Goal: Task Accomplishment & Management: Manage account settings

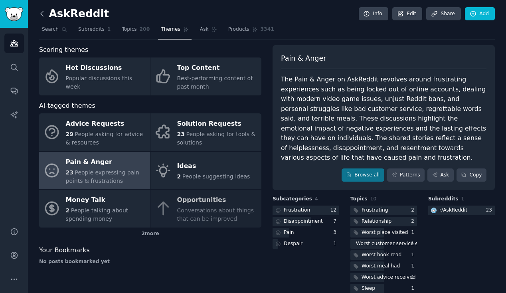
click at [41, 10] on icon at bounding box center [42, 14] width 8 height 8
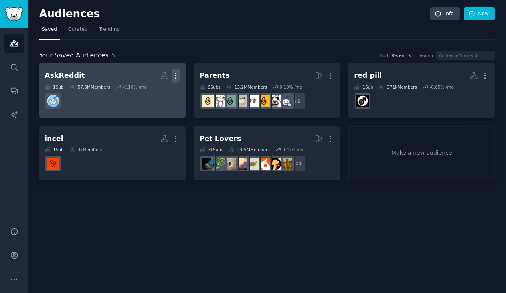
click at [176, 73] on icon "button" at bounding box center [176, 75] width 8 height 8
click at [160, 90] on p "Delete" at bounding box center [154, 92] width 18 height 8
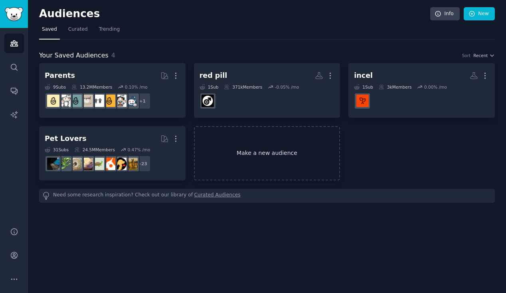
click at [310, 144] on link "Make a new audience" at bounding box center [267, 153] width 146 height 55
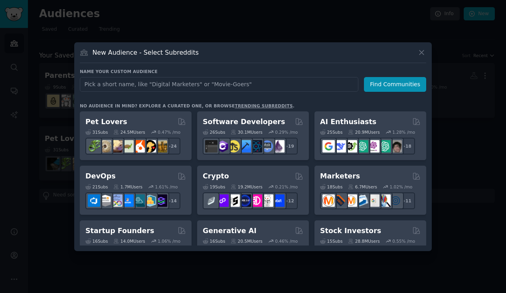
type input "NewParents"
click button "Find Communities" at bounding box center [395, 84] width 62 height 15
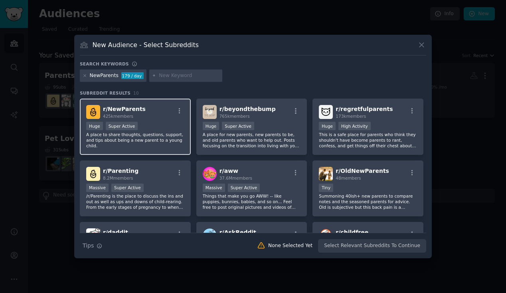
click at [167, 122] on div ">= 95th percentile for submissions / day Huge Super Active" at bounding box center [135, 127] width 98 height 10
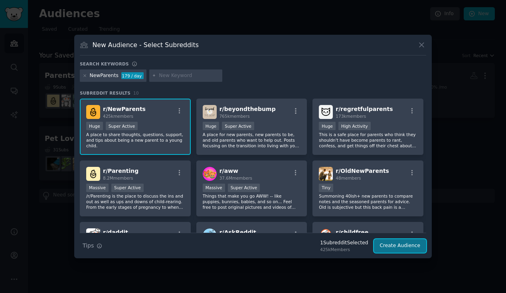
click at [398, 242] on button "Create Audience" at bounding box center [400, 246] width 53 height 14
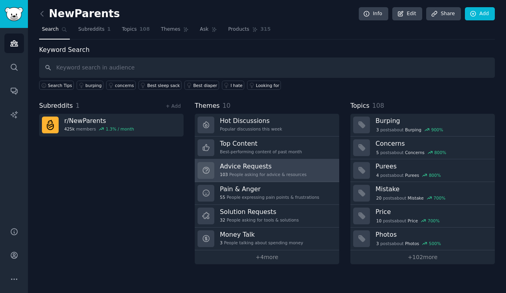
click at [279, 161] on link "Advice Requests 103 People asking for advice & resources" at bounding box center [267, 170] width 144 height 23
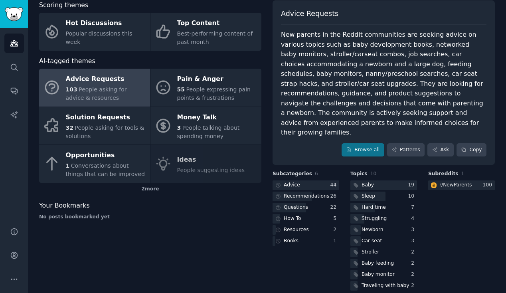
scroll to position [45, 0]
click at [369, 193] on div "Sleep" at bounding box center [368, 196] width 14 height 7
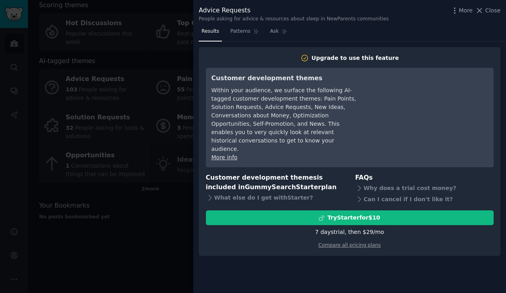
click at [141, 266] on div at bounding box center [253, 146] width 506 height 293
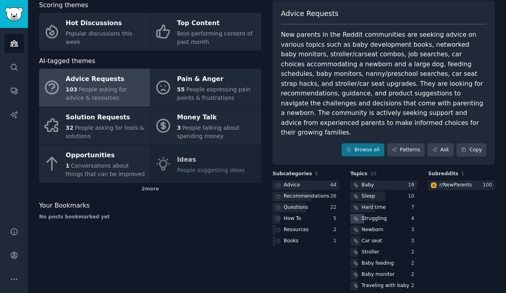
scroll to position [45, 0]
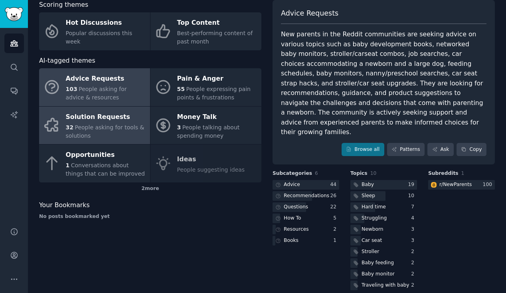
click at [115, 137] on div "32 People asking for tools & solutions" at bounding box center [106, 131] width 80 height 17
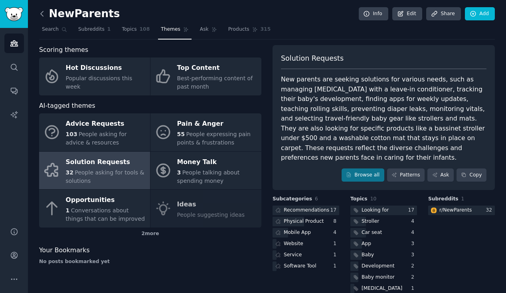
click at [43, 14] on icon at bounding box center [42, 14] width 8 height 8
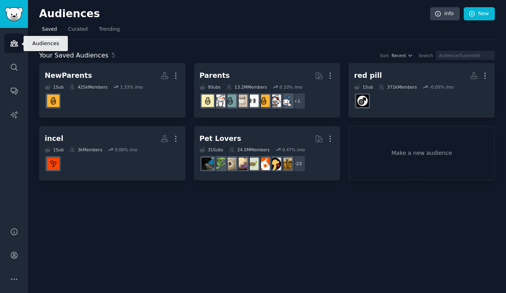
click at [14, 41] on icon "Sidebar" at bounding box center [14, 43] width 8 height 8
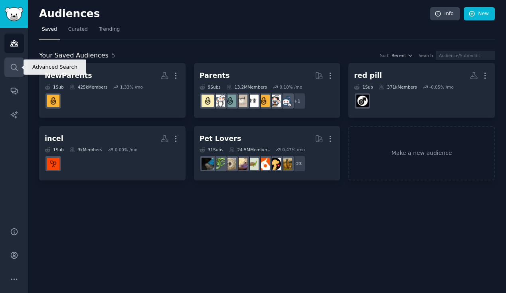
click at [14, 67] on icon "Sidebar" at bounding box center [14, 67] width 8 height 8
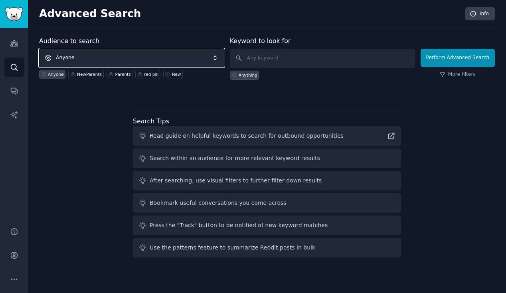
click at [107, 55] on span "Anyone" at bounding box center [131, 58] width 185 height 18
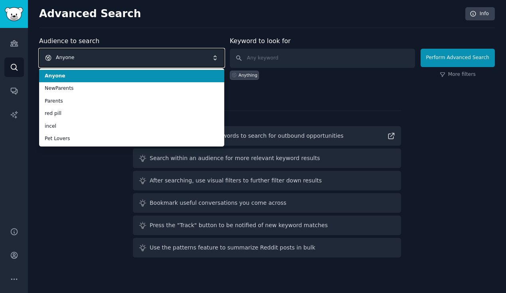
click at [107, 55] on span "Anyone" at bounding box center [131, 58] width 185 height 18
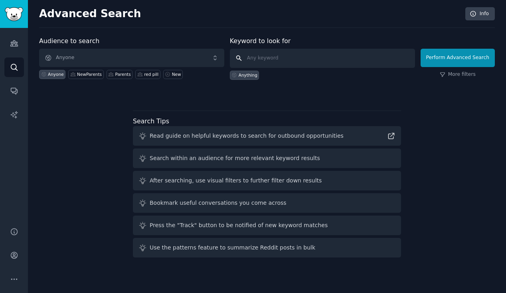
click at [278, 61] on input "text" at bounding box center [322, 58] width 185 height 19
type input "men"
click at [10, 44] on icon "Sidebar" at bounding box center [14, 43] width 8 height 8
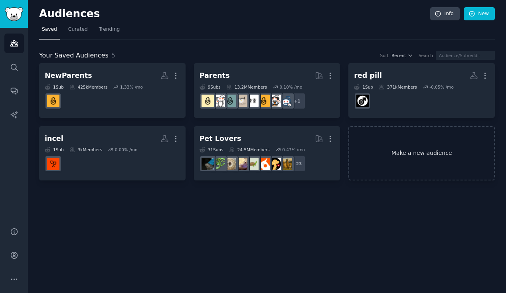
click at [420, 166] on link "Make a new audience" at bounding box center [421, 153] width 146 height 55
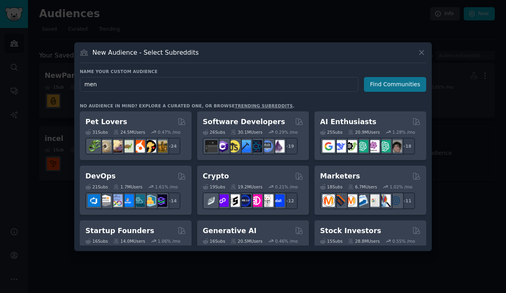
type input "men"
click at [393, 83] on button "Find Communities" at bounding box center [395, 84] width 62 height 15
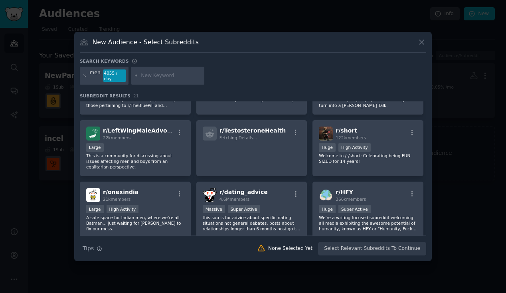
scroll to position [320, 0]
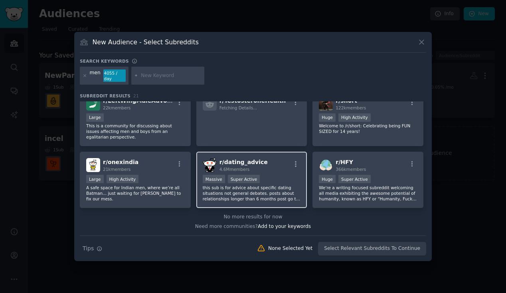
click at [265, 183] on div "Massive Super Active" at bounding box center [252, 180] width 98 height 10
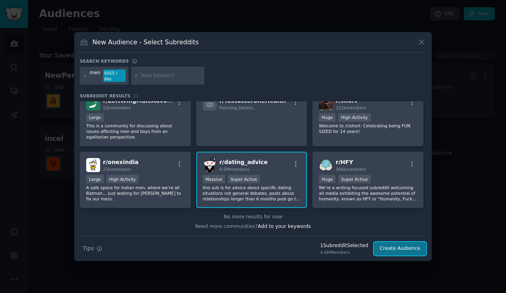
click at [379, 245] on button "Create Audience" at bounding box center [400, 249] width 53 height 14
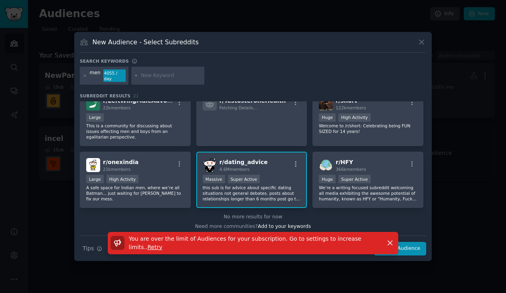
click at [451, 77] on div at bounding box center [253, 146] width 506 height 293
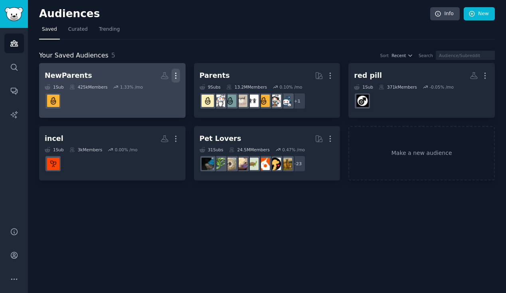
click at [176, 78] on icon "button" at bounding box center [175, 76] width 1 height 6
click at [158, 91] on p "Delete" at bounding box center [154, 92] width 18 height 8
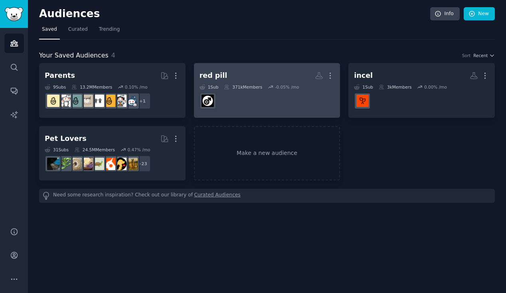
click at [313, 92] on dd at bounding box center [266, 101] width 135 height 22
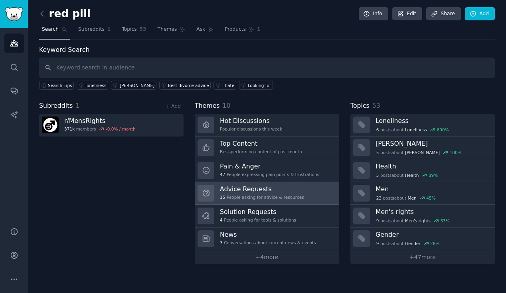
click at [281, 190] on h3 "Advice Requests" at bounding box center [262, 189] width 84 height 8
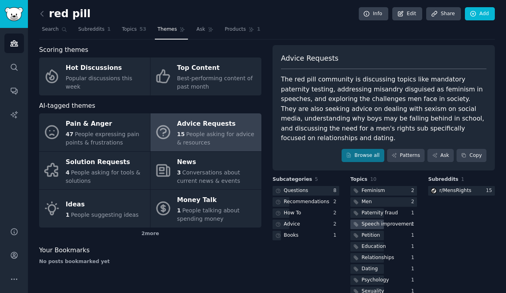
scroll to position [6, 0]
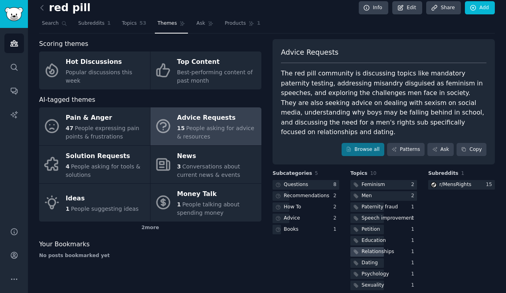
click at [397, 247] on div "Relationships" at bounding box center [383, 252] width 67 height 10
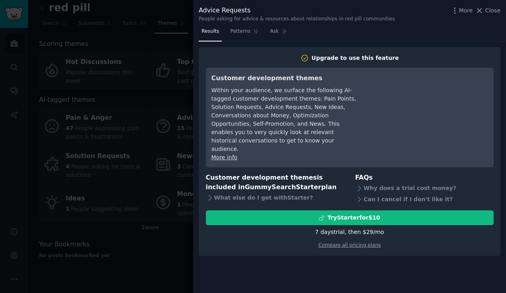
click at [118, 203] on div at bounding box center [253, 146] width 506 height 293
